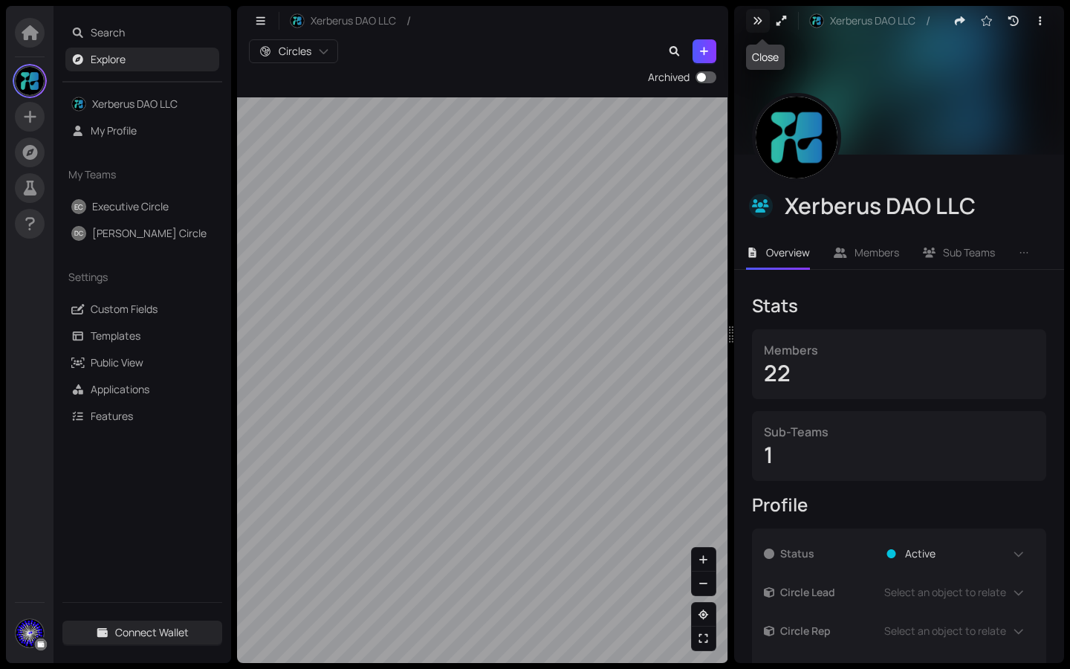
click at [756, 22] on icon "button" at bounding box center [758, 20] width 8 height 7
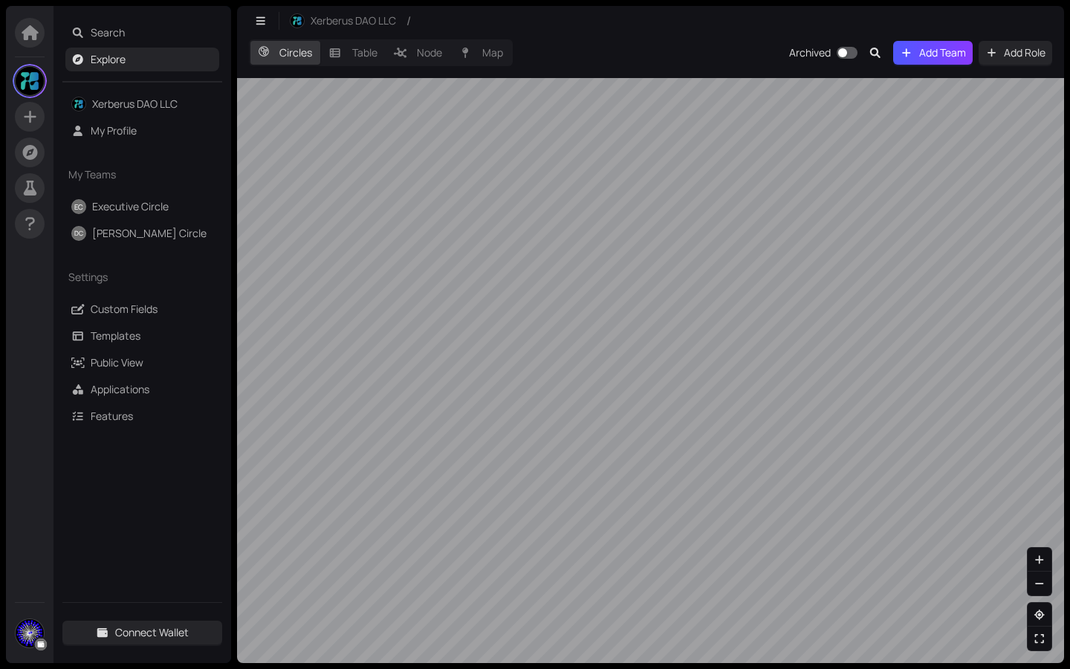
click at [820, 68] on div "Circles Table Node Map Archived Add Team Add Role" at bounding box center [650, 349] width 827 height 627
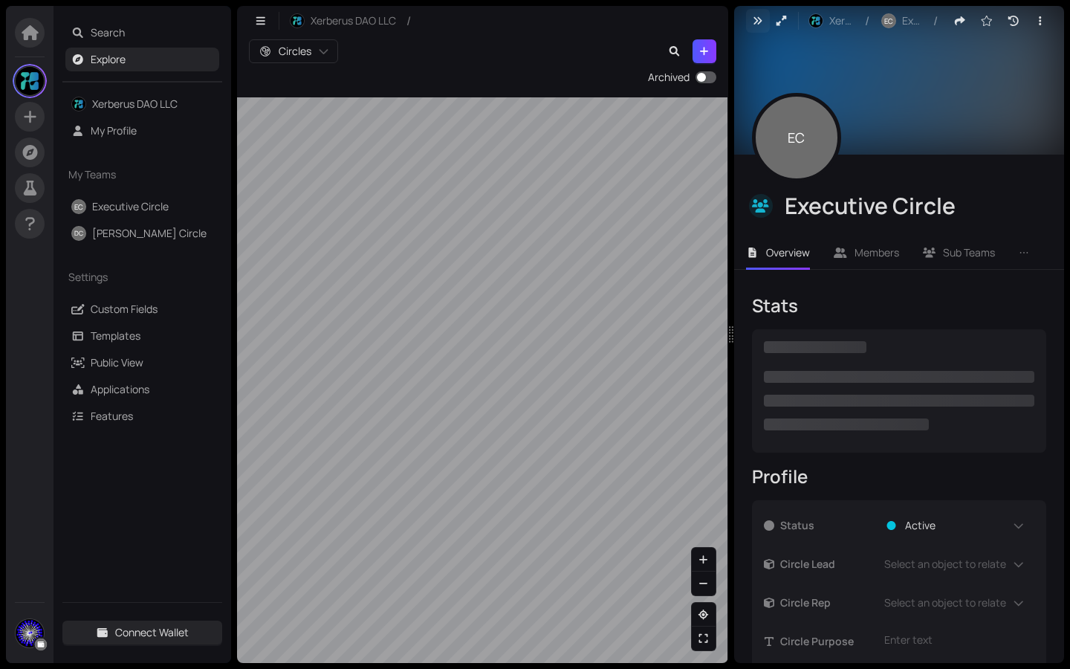
click at [760, 24] on icon "button" at bounding box center [757, 21] width 13 height 10
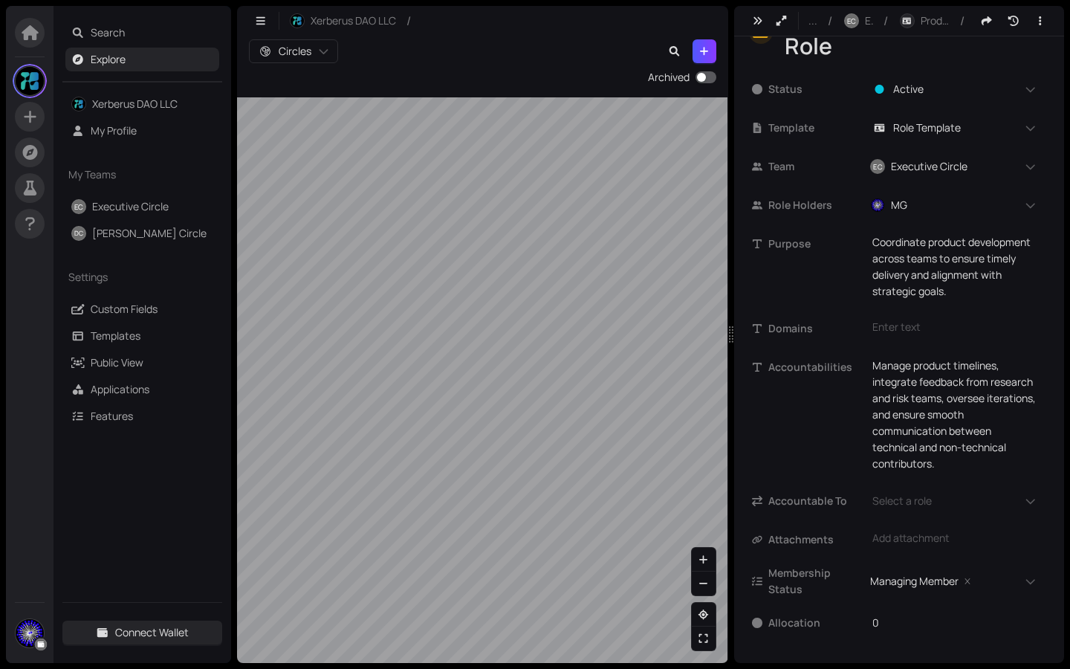
scroll to position [45, 0]
click at [760, 19] on icon "button" at bounding box center [758, 20] width 8 height 7
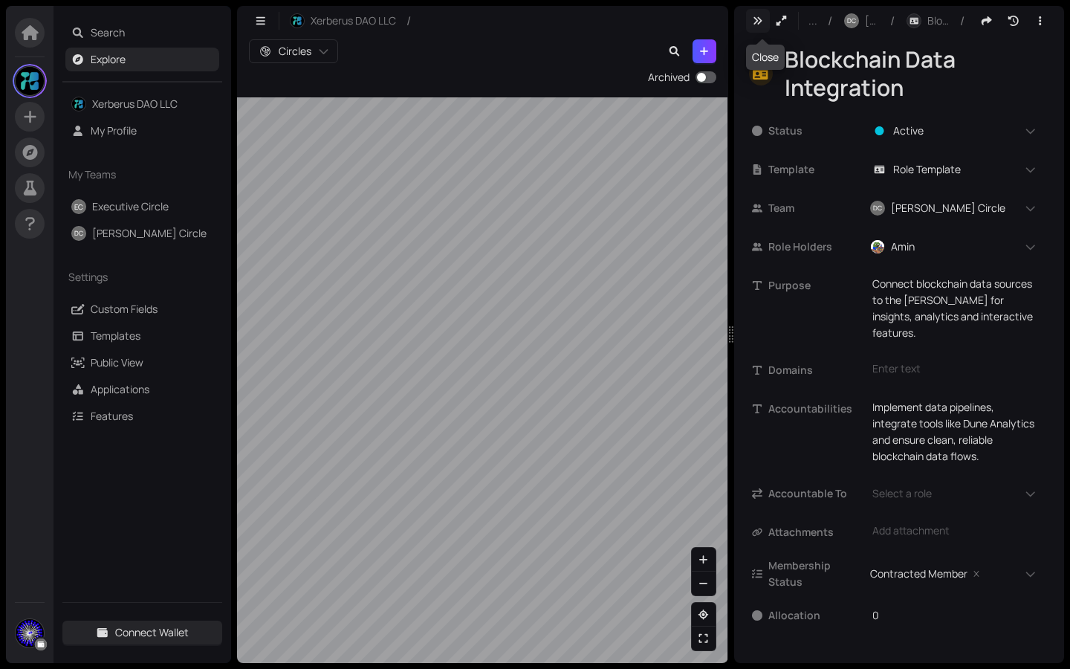
click at [761, 19] on icon "button" at bounding box center [758, 20] width 8 height 7
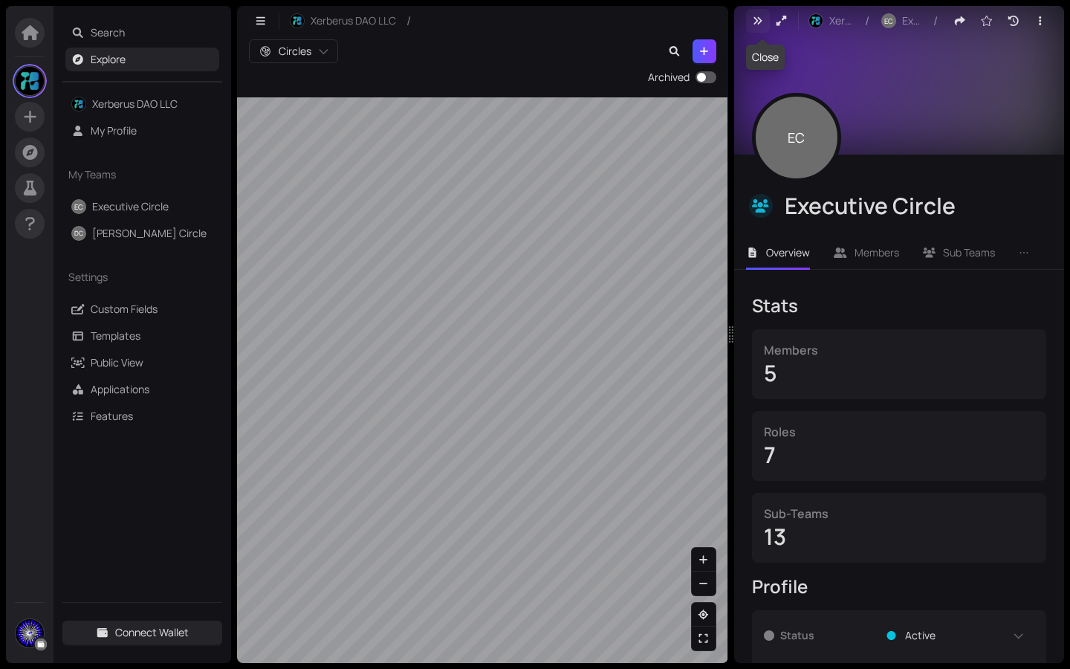
click at [759, 23] on icon "button" at bounding box center [758, 20] width 8 height 7
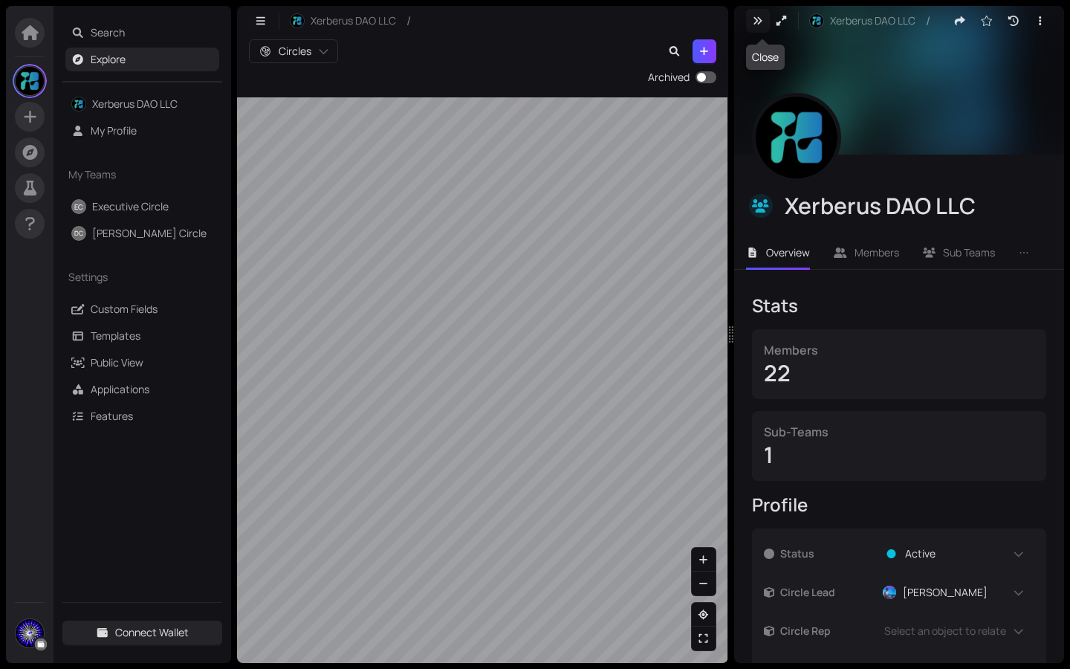
click at [757, 22] on icon "button" at bounding box center [757, 21] width 13 height 10
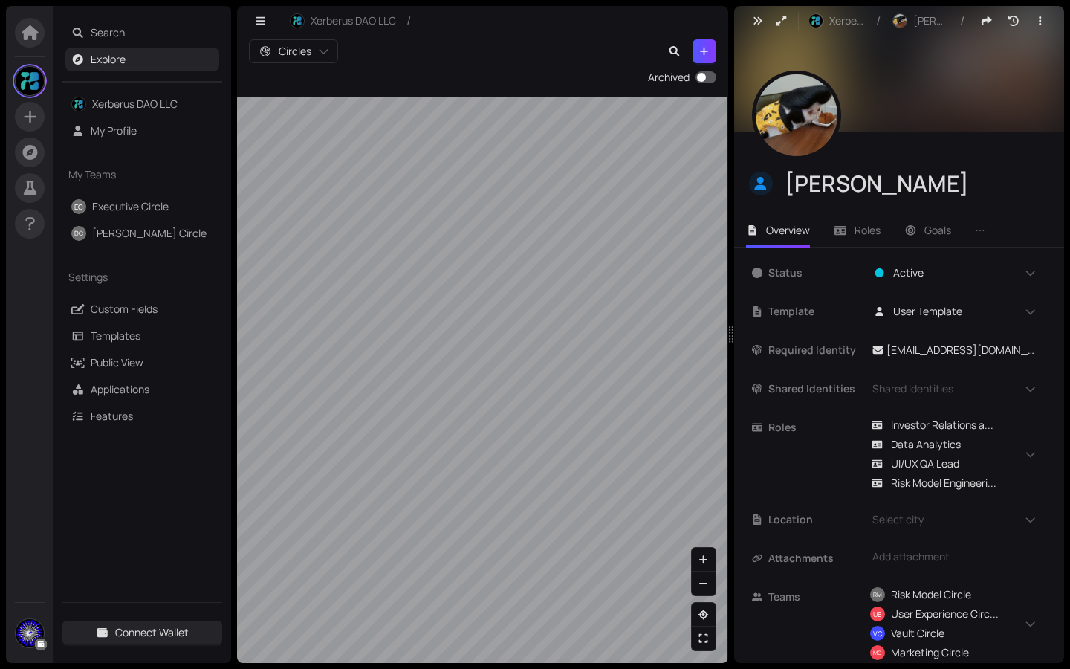
scroll to position [53, 0]
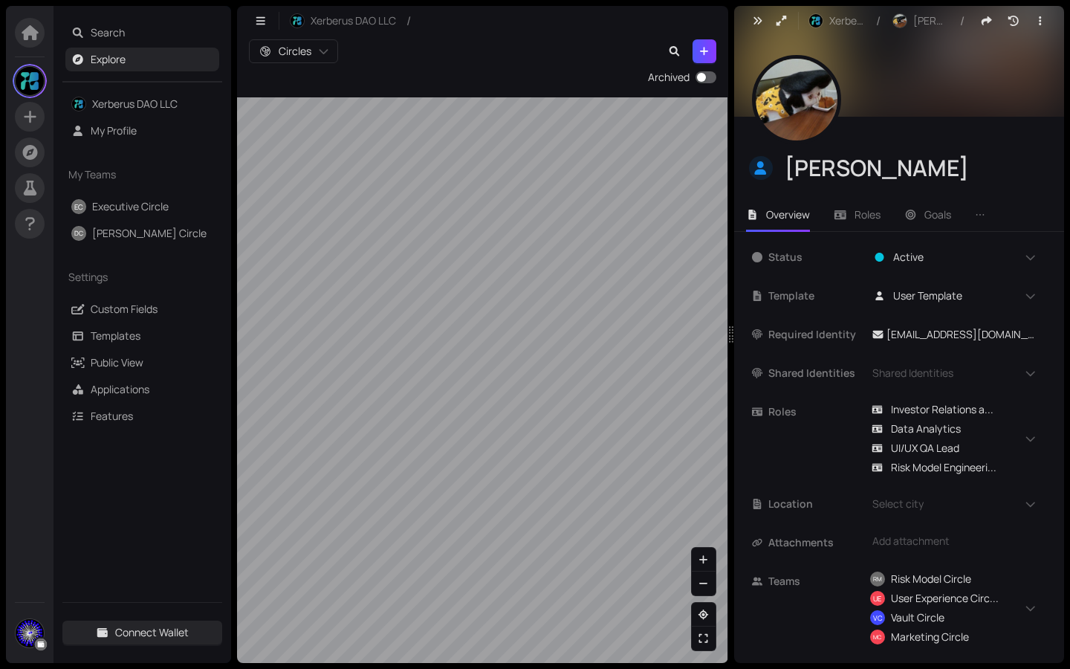
scroll to position [53, 0]
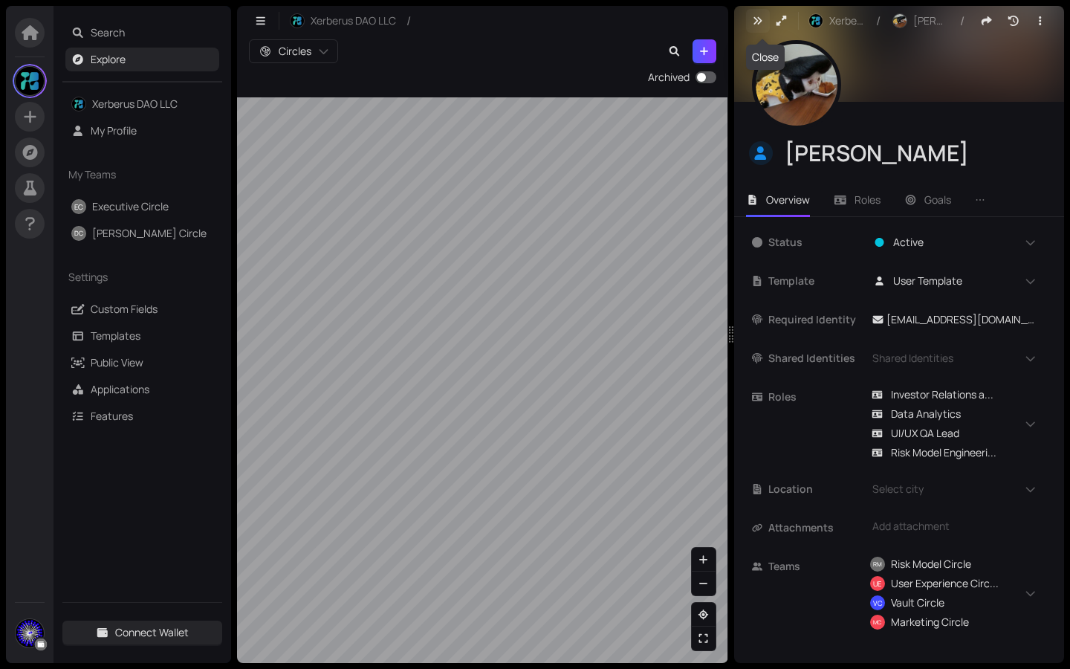
click at [757, 22] on icon "button" at bounding box center [758, 20] width 8 height 7
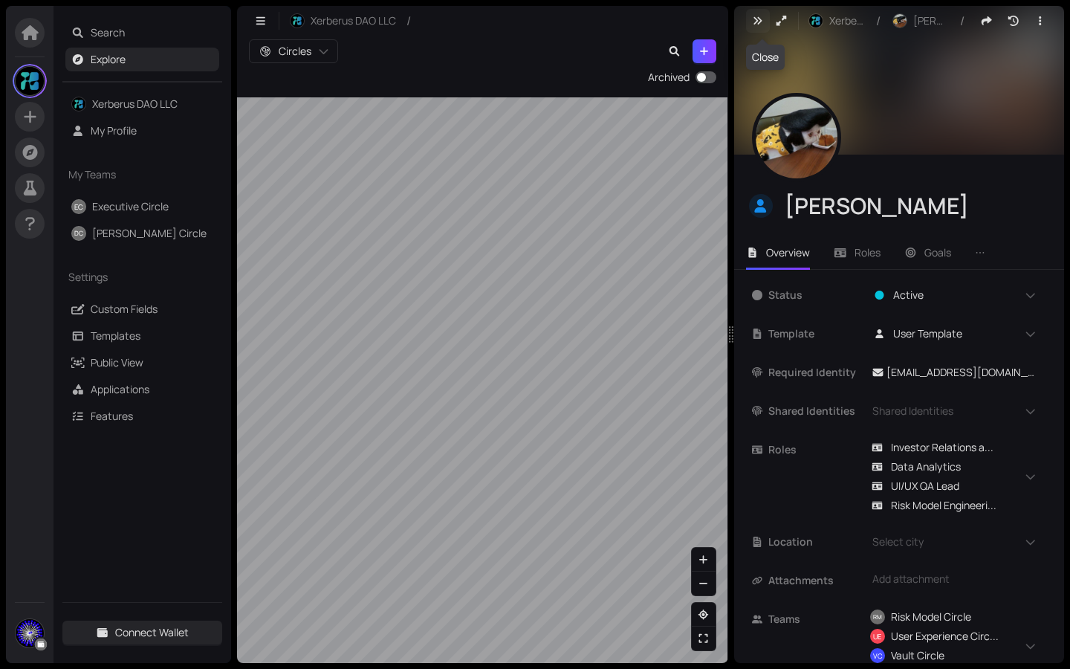
click at [760, 20] on icon "button" at bounding box center [758, 20] width 8 height 7
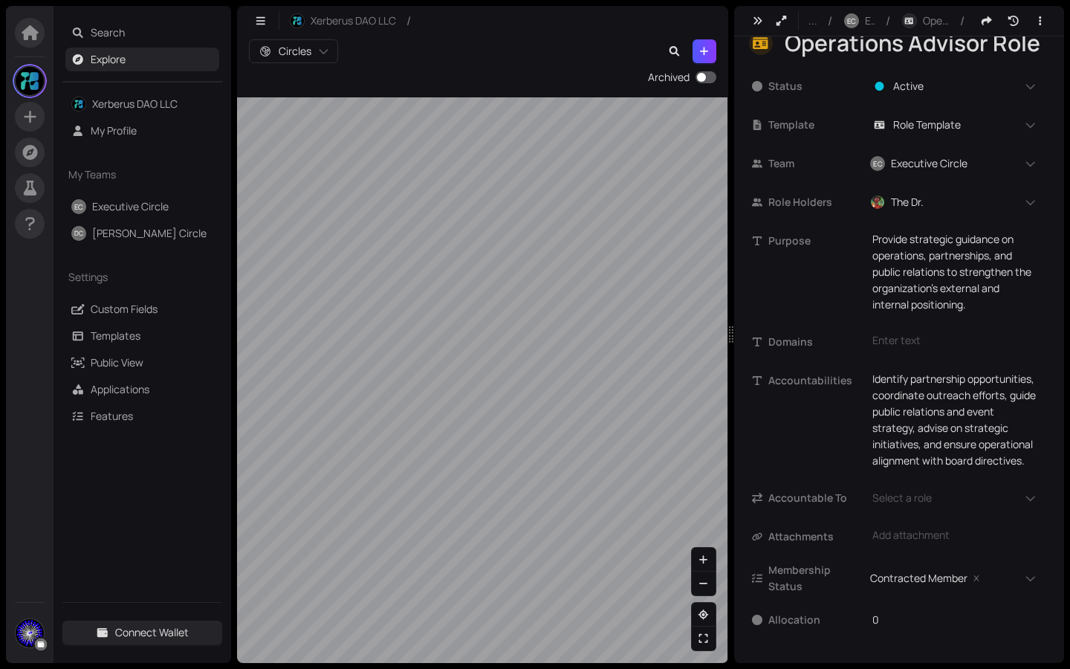
scroll to position [62, 0]
click at [756, 22] on icon "button" at bounding box center [757, 21] width 13 height 10
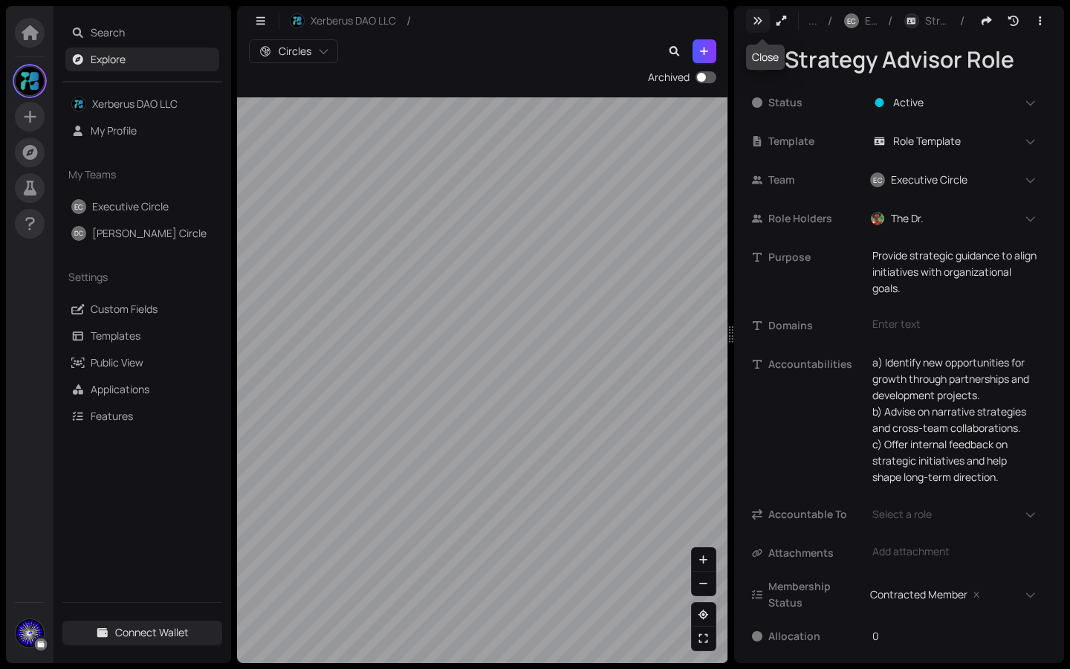
click at [752, 18] on icon "button" at bounding box center [757, 21] width 13 height 10
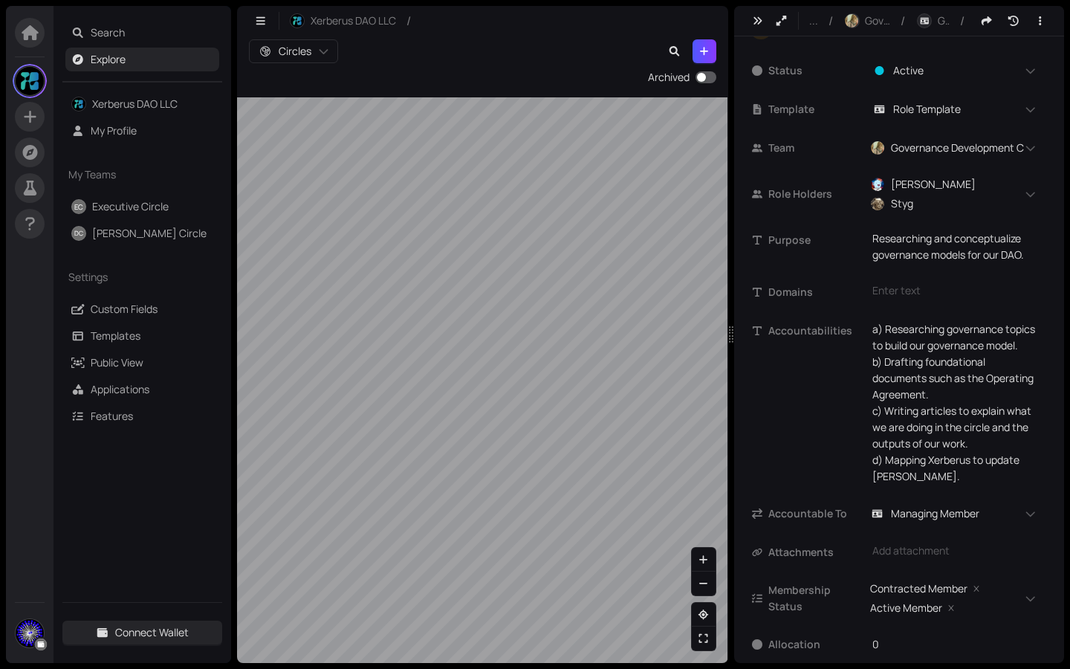
scroll to position [34, 0]
click at [762, 25] on icon "button" at bounding box center [757, 21] width 13 height 10
